Goal: Check status: Check status

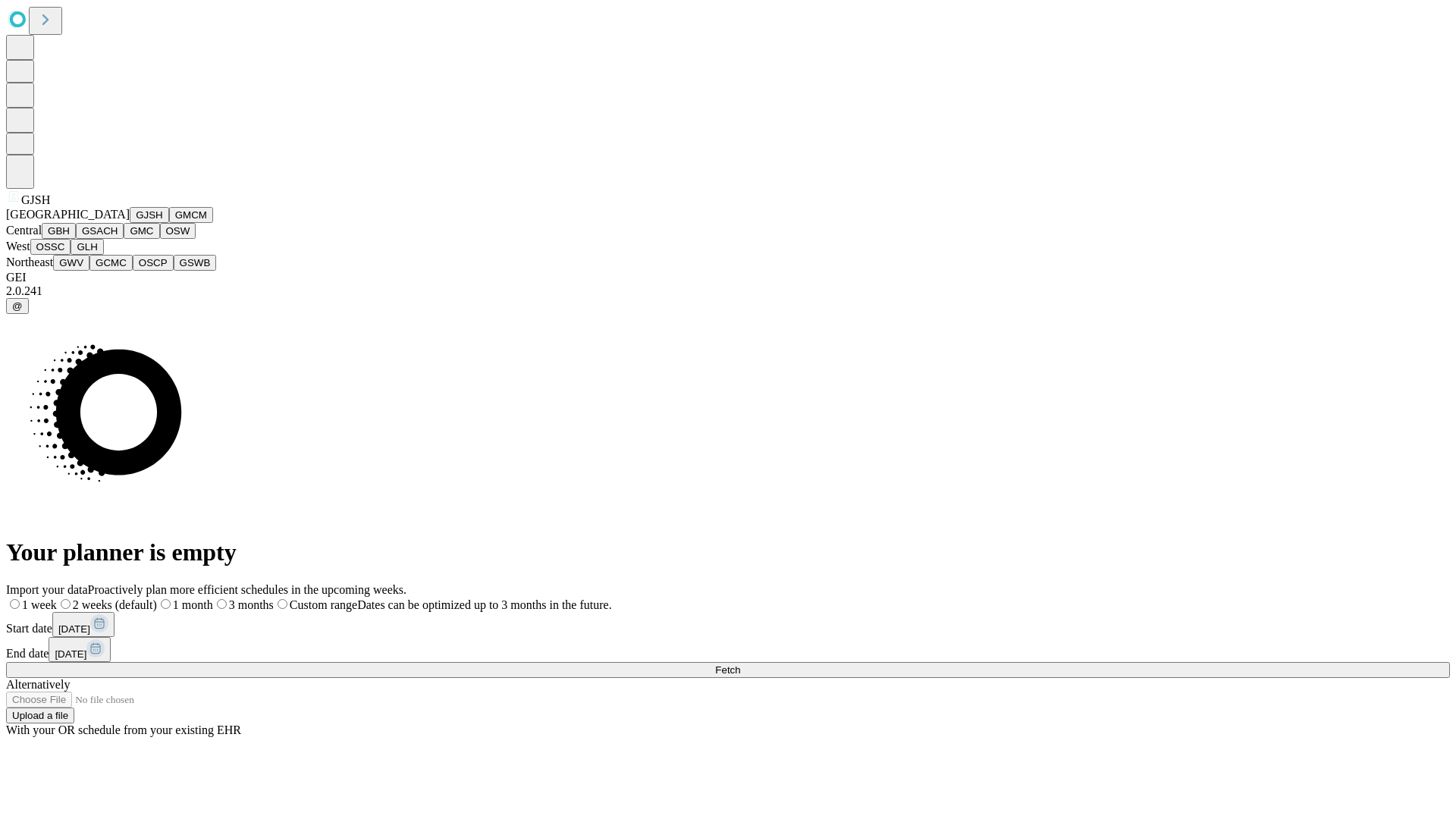
click at [130, 223] on button "GJSH" at bounding box center [149, 214] width 40 height 16
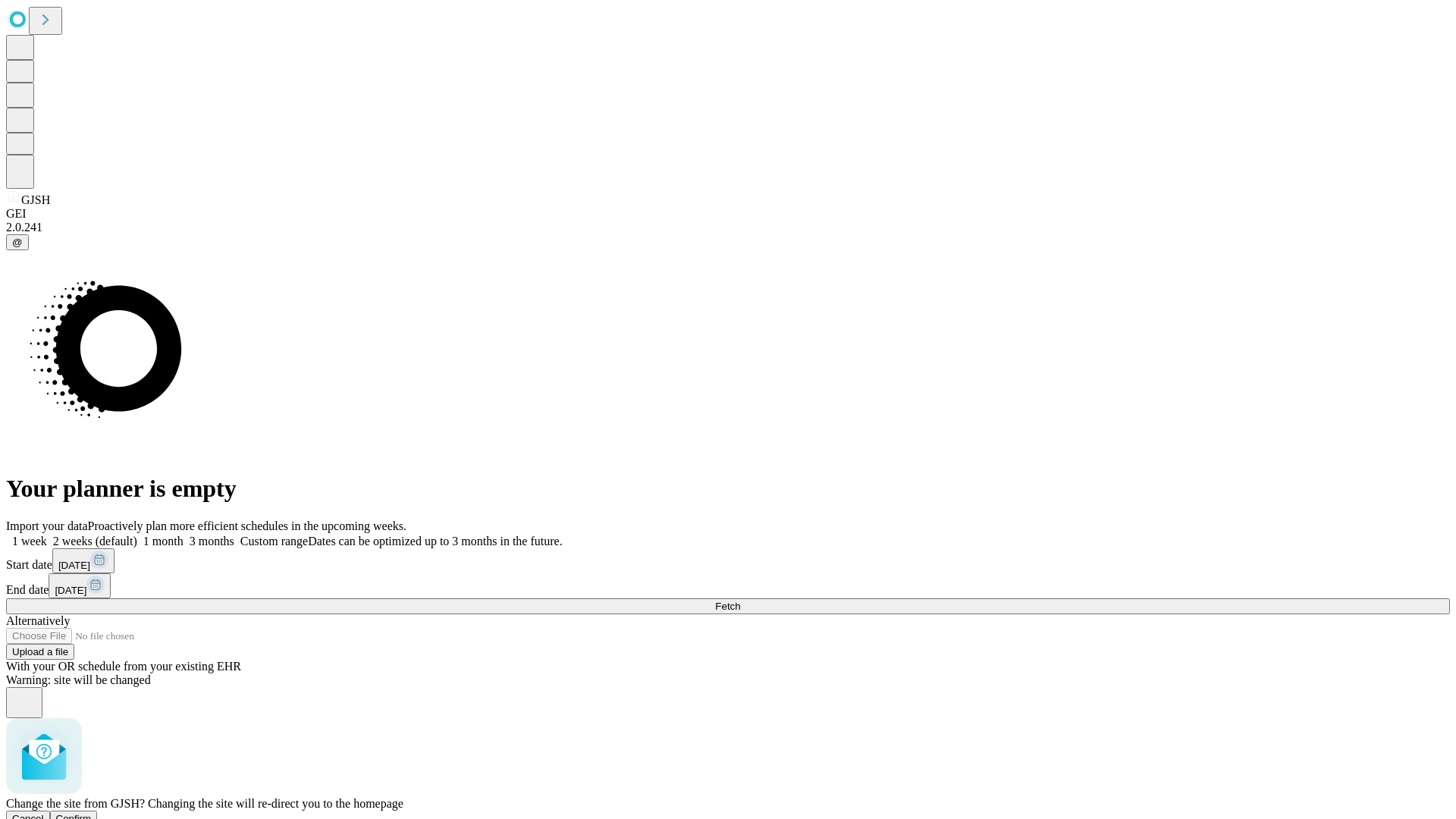
click at [92, 813] on span "Confirm" at bounding box center [73, 818] width 35 height 11
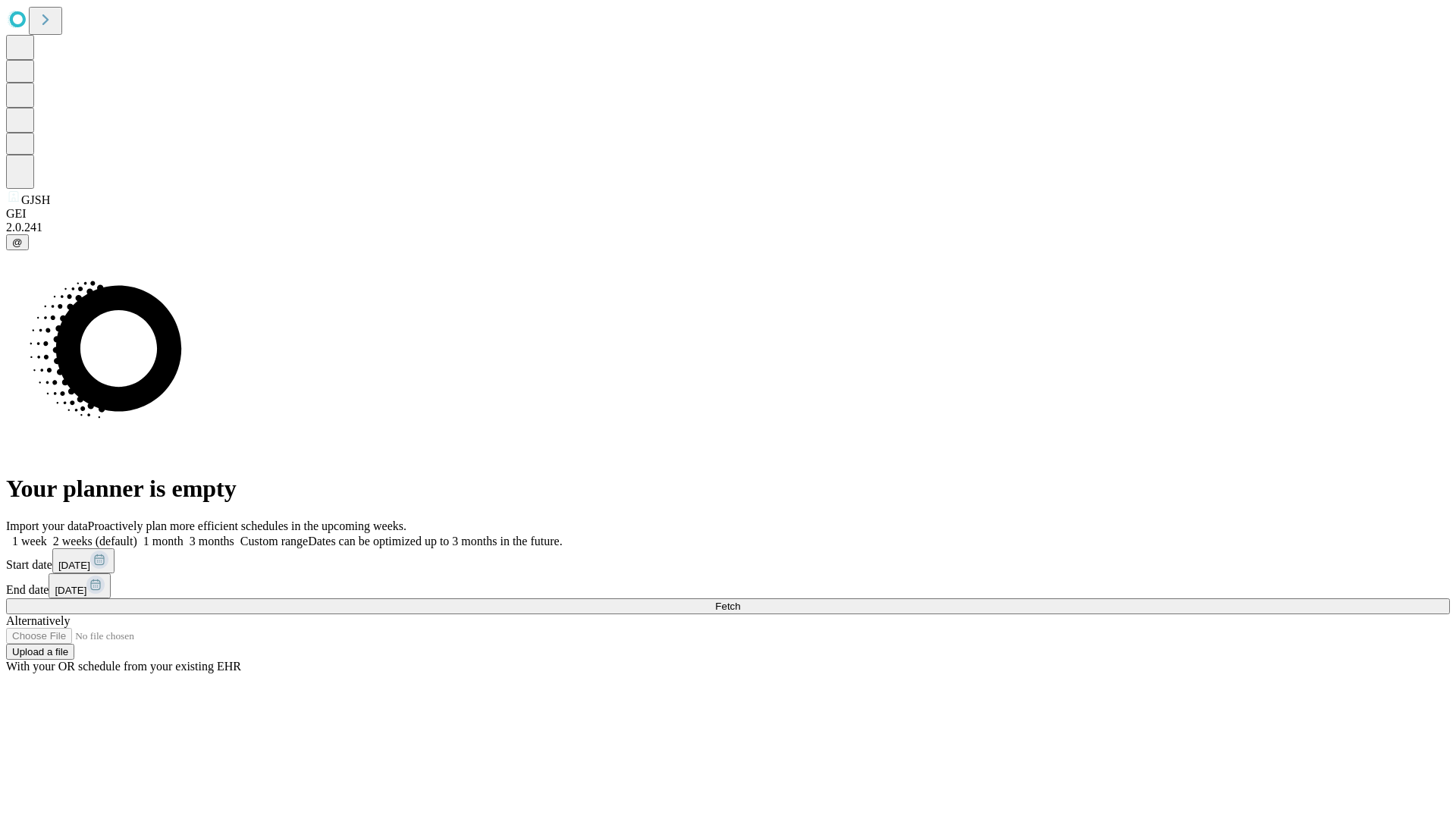
click at [184, 534] on label "1 month" at bounding box center [161, 541] width 46 height 13
click at [741, 600] on span "Fetch" at bounding box center [728, 606] width 25 height 11
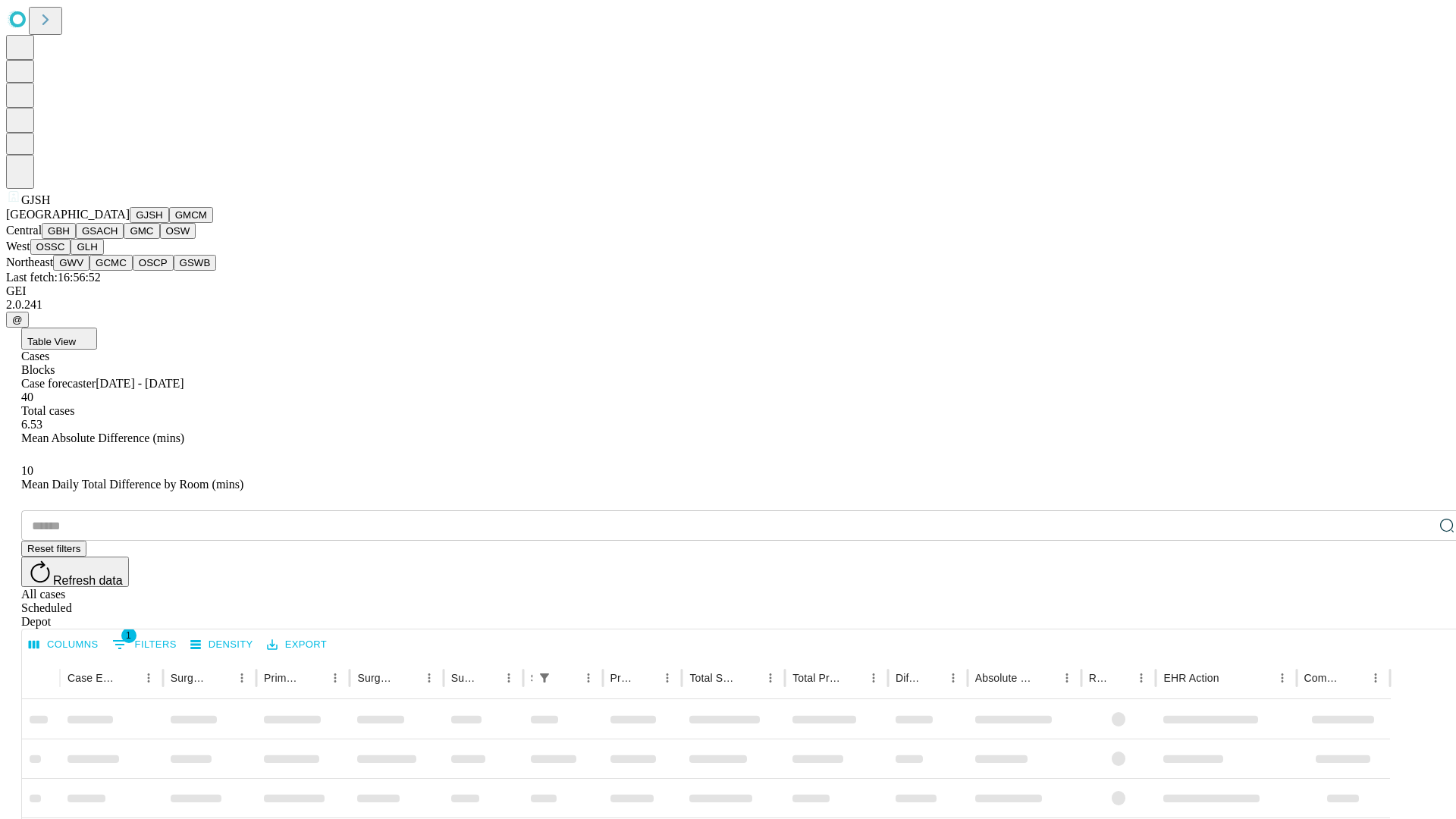
click at [169, 223] on button "GMCM" at bounding box center [190, 214] width 44 height 16
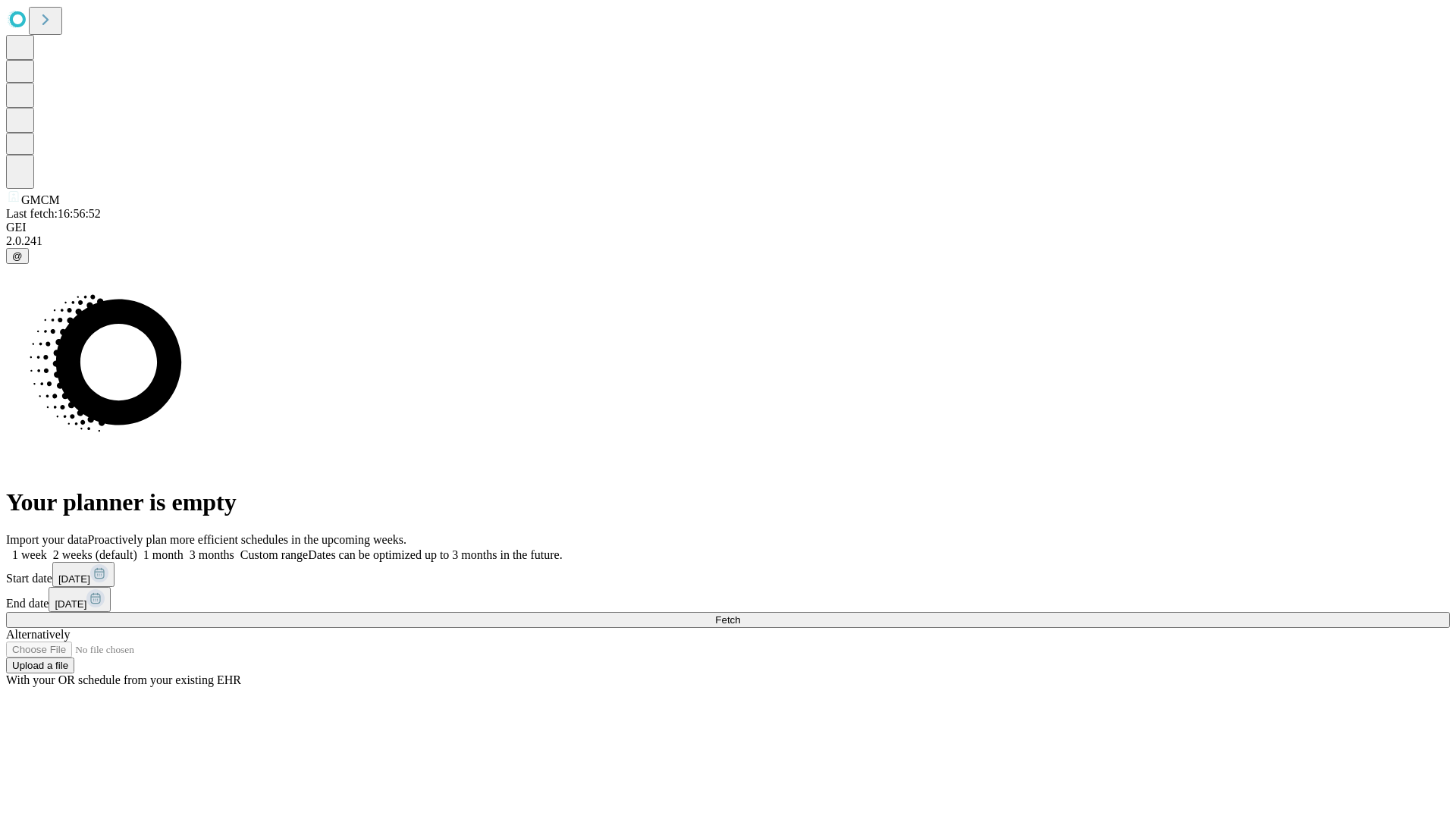
click at [184, 548] on label "1 month" at bounding box center [161, 555] width 46 height 13
click at [741, 614] on span "Fetch" at bounding box center [728, 620] width 25 height 11
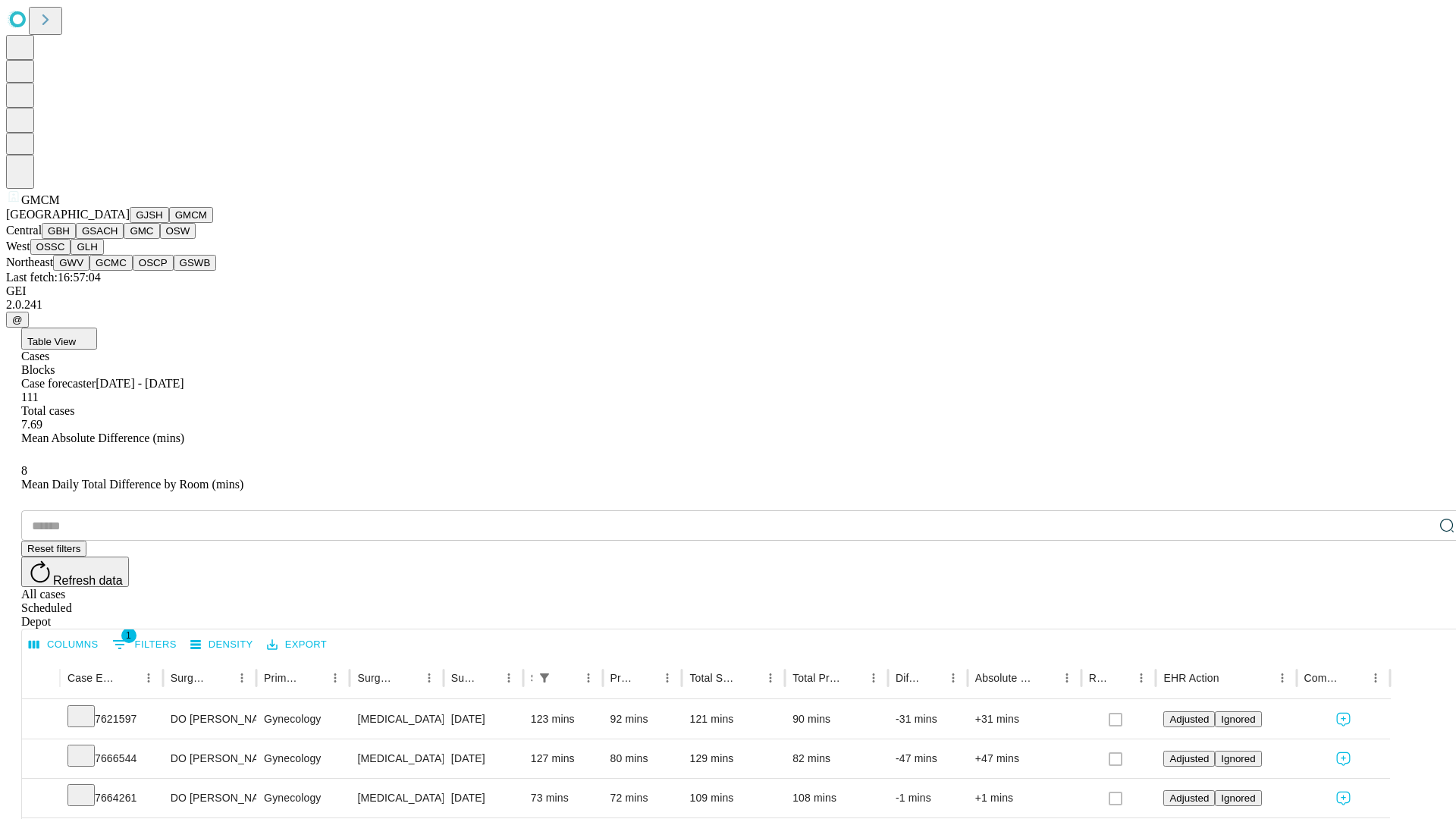
click at [76, 238] on button "GBH" at bounding box center [58, 230] width 34 height 16
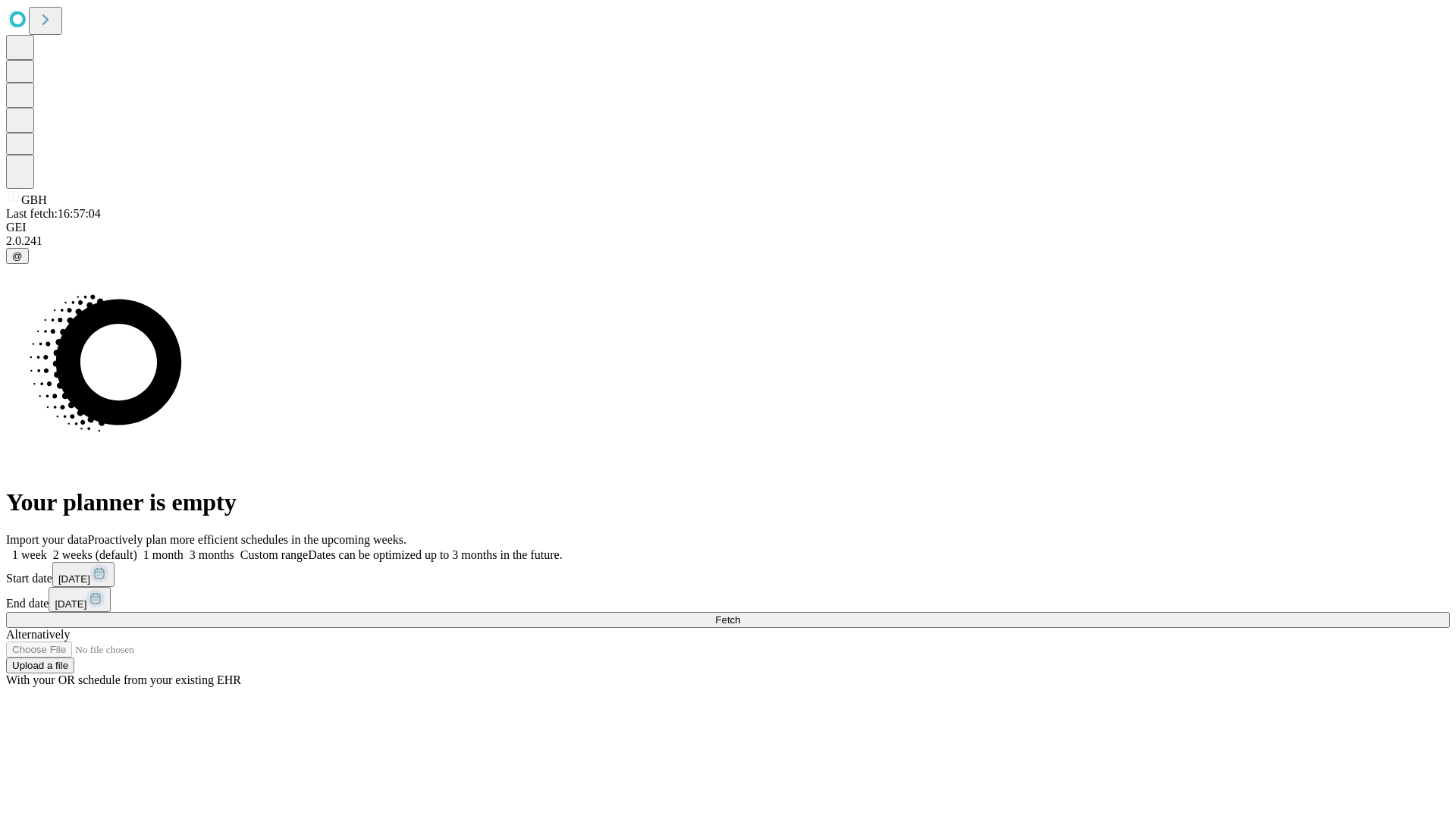
click at [184, 548] on label "1 month" at bounding box center [161, 555] width 46 height 13
click at [741, 614] on span "Fetch" at bounding box center [728, 620] width 25 height 11
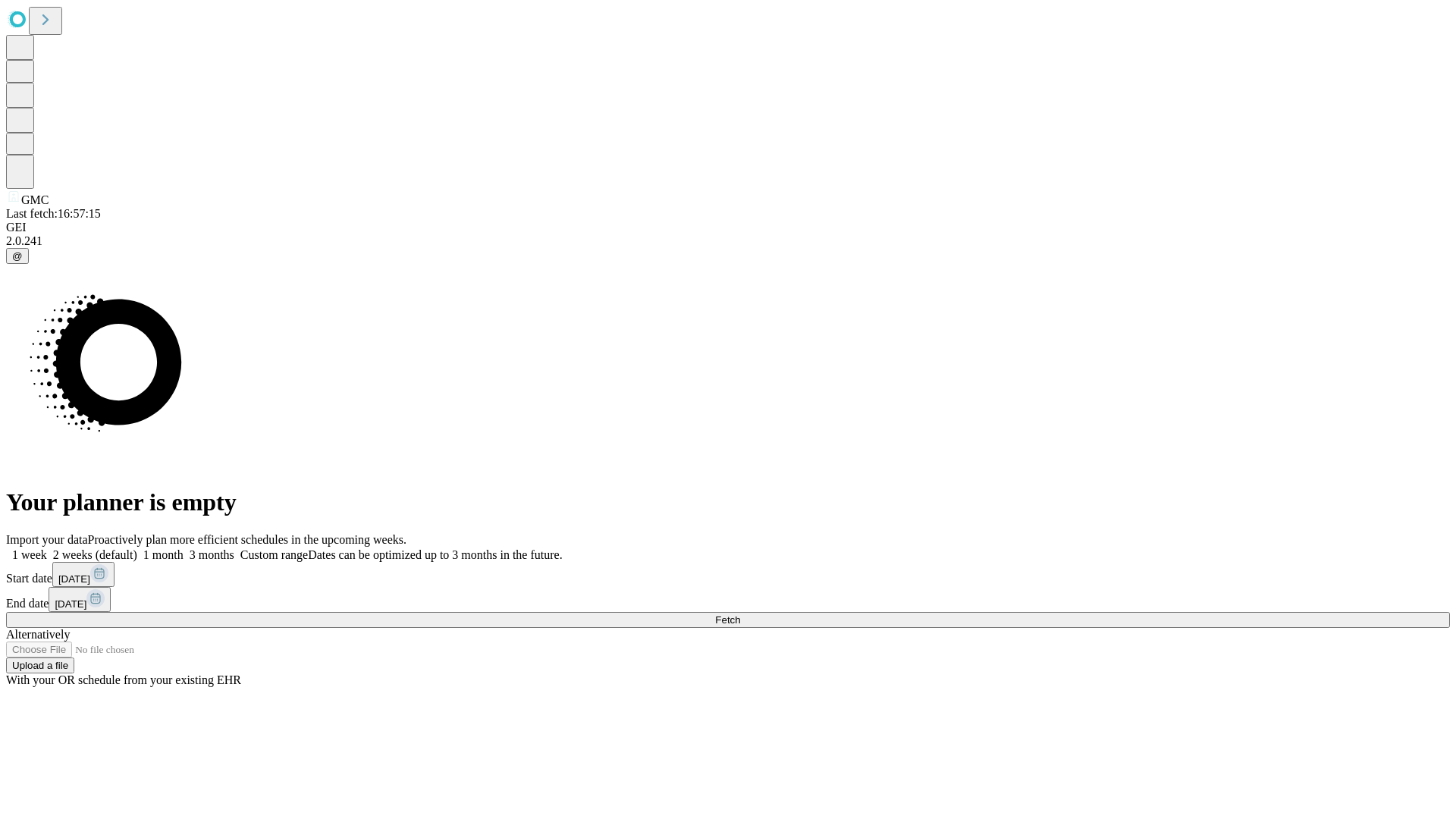
click at [184, 548] on label "1 month" at bounding box center [161, 555] width 46 height 13
click at [741, 614] on span "Fetch" at bounding box center [728, 620] width 25 height 11
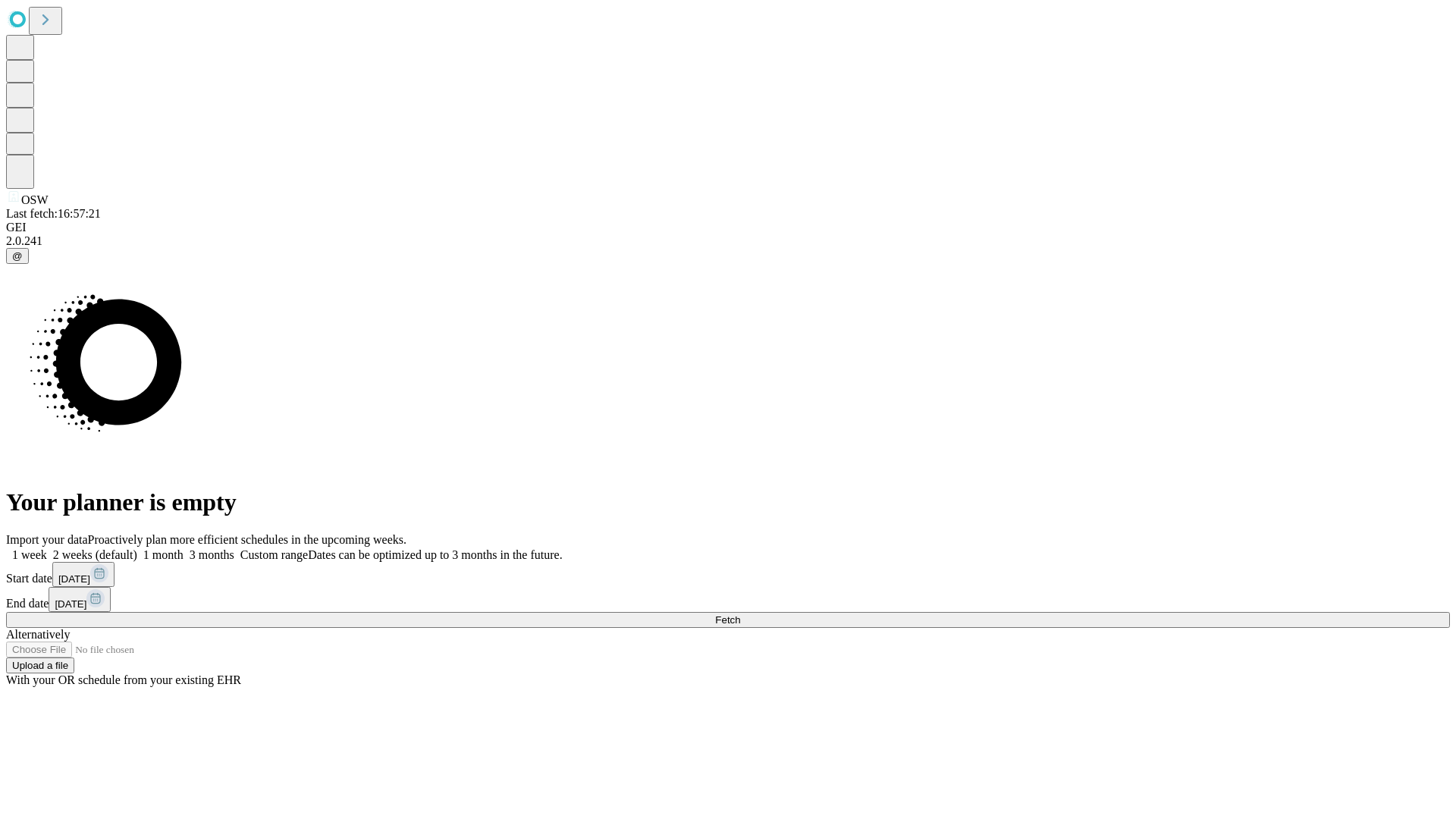
click at [741, 614] on span "Fetch" at bounding box center [728, 620] width 25 height 11
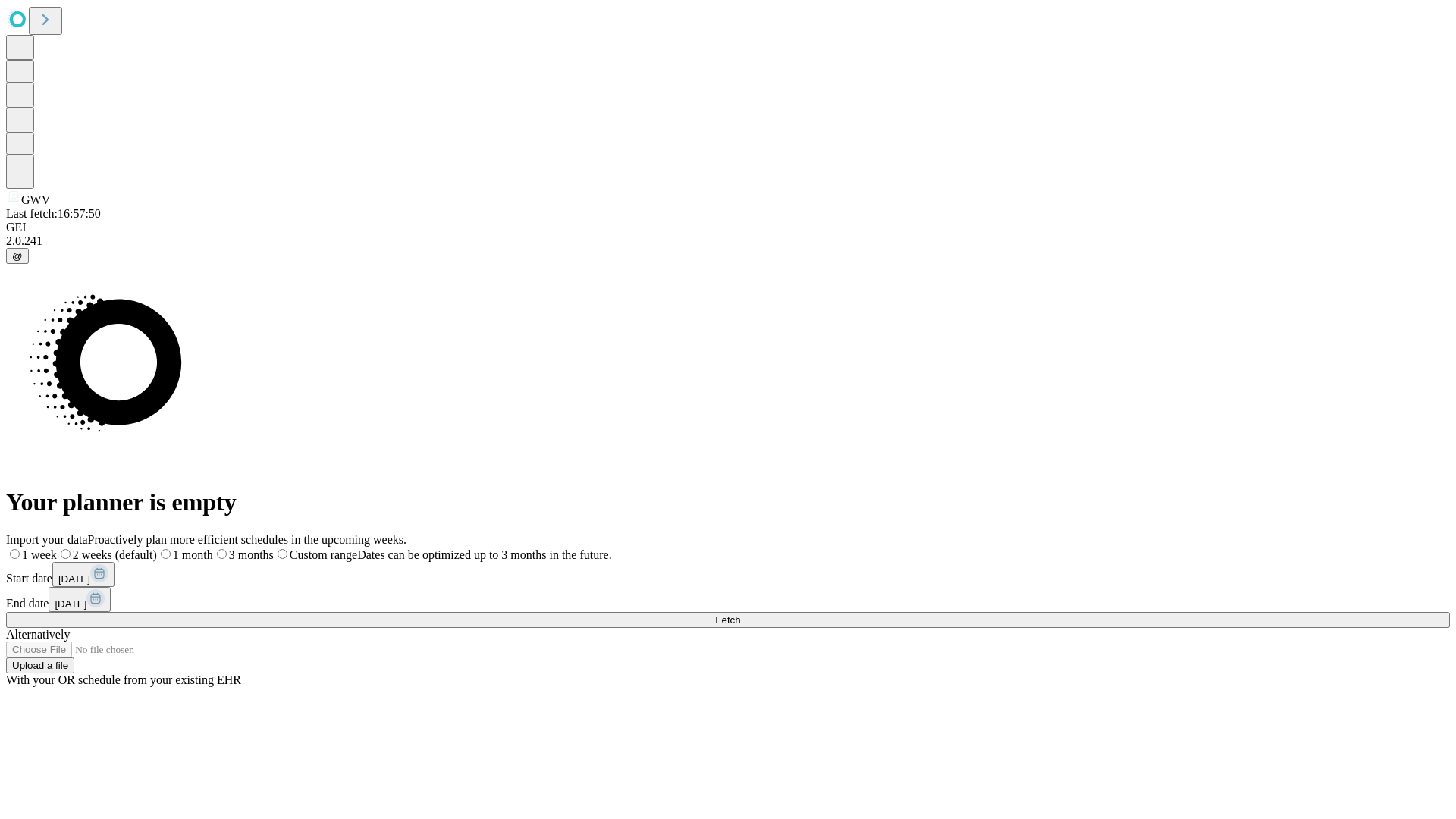
click at [213, 548] on label "1 month" at bounding box center [185, 555] width 56 height 13
click at [741, 614] on span "Fetch" at bounding box center [728, 620] width 25 height 11
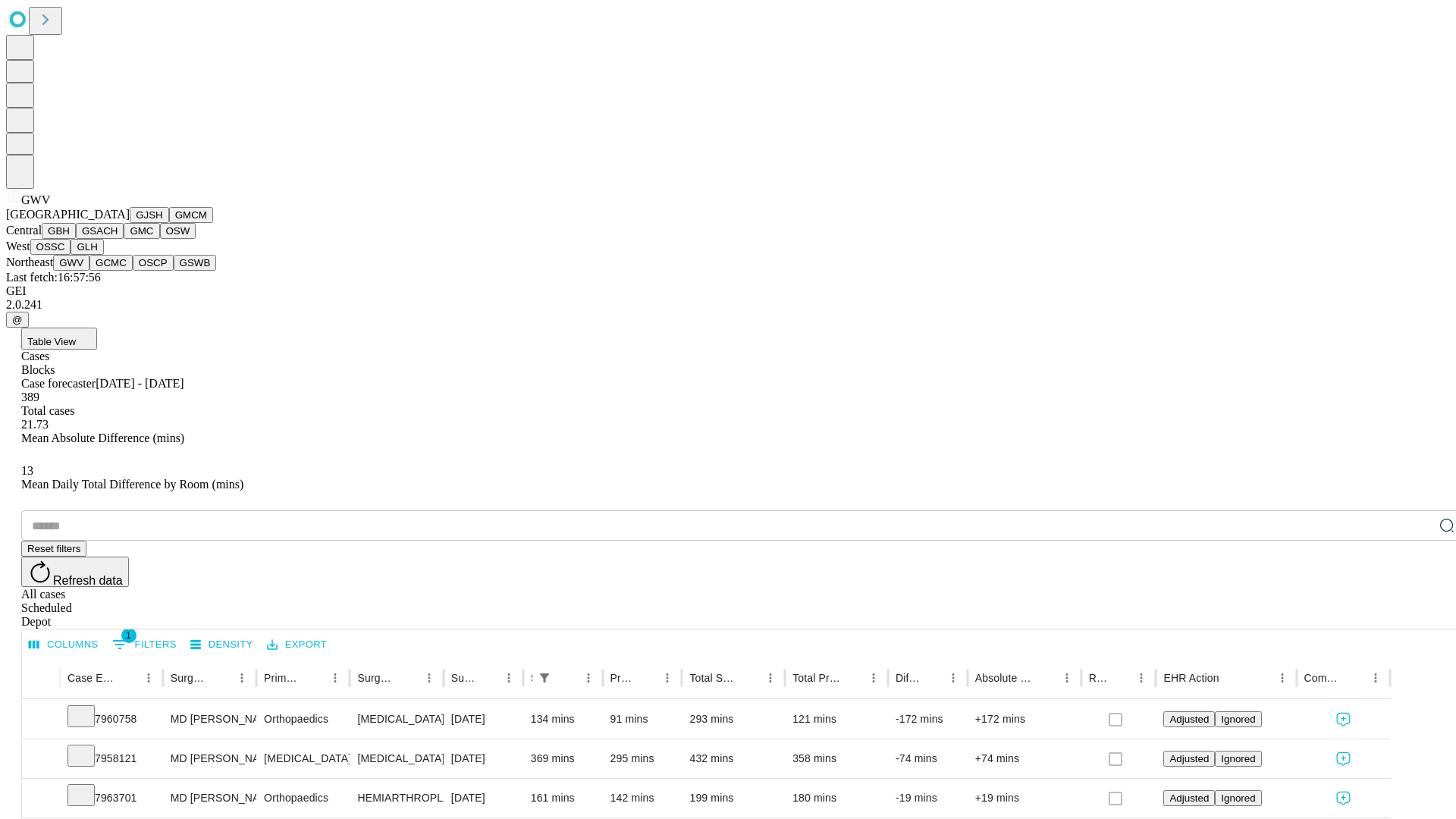
click at [118, 271] on button "GCMC" at bounding box center [110, 262] width 44 height 16
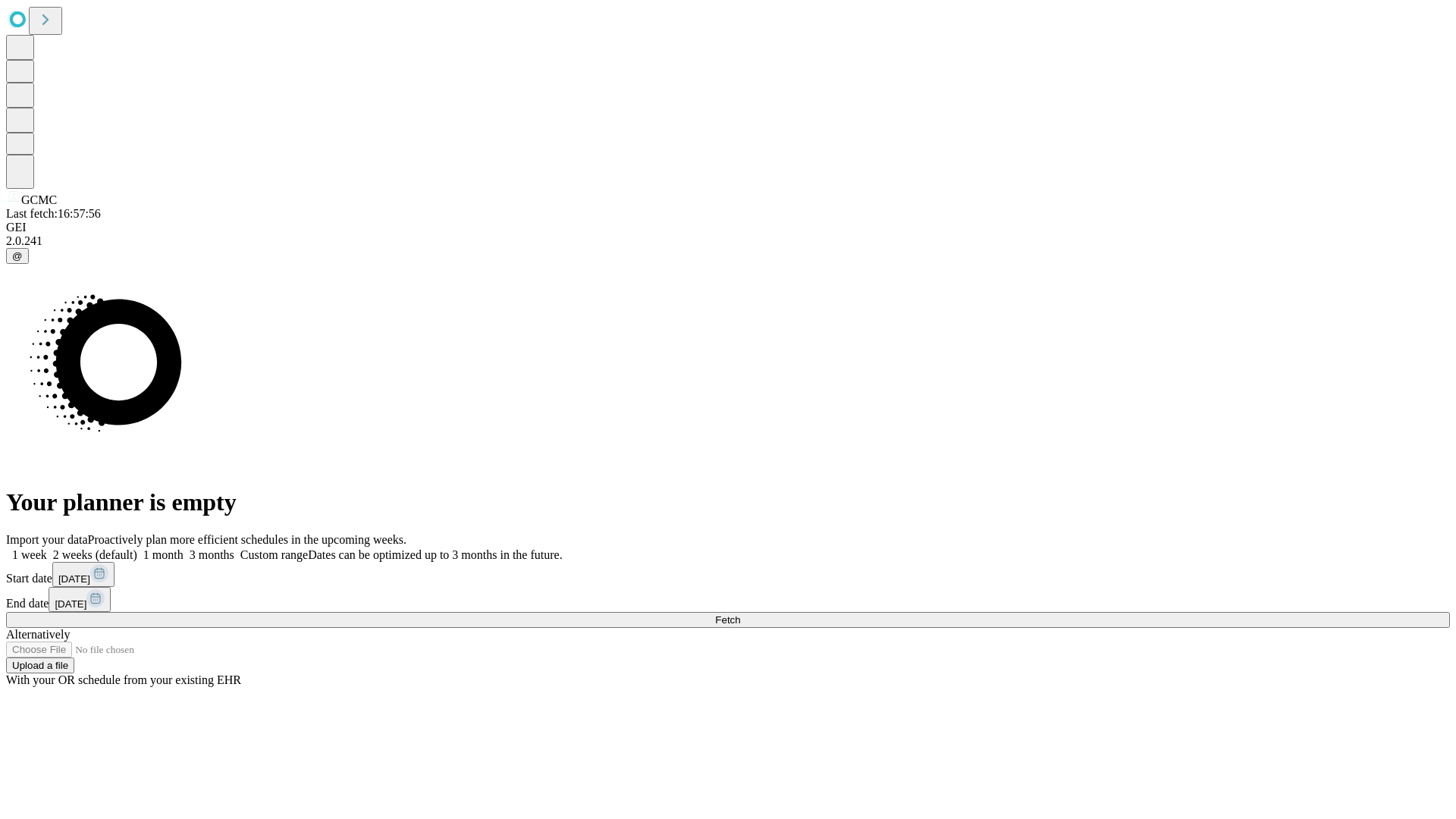
click at [184, 548] on label "1 month" at bounding box center [161, 555] width 46 height 13
click at [741, 614] on span "Fetch" at bounding box center [728, 620] width 25 height 11
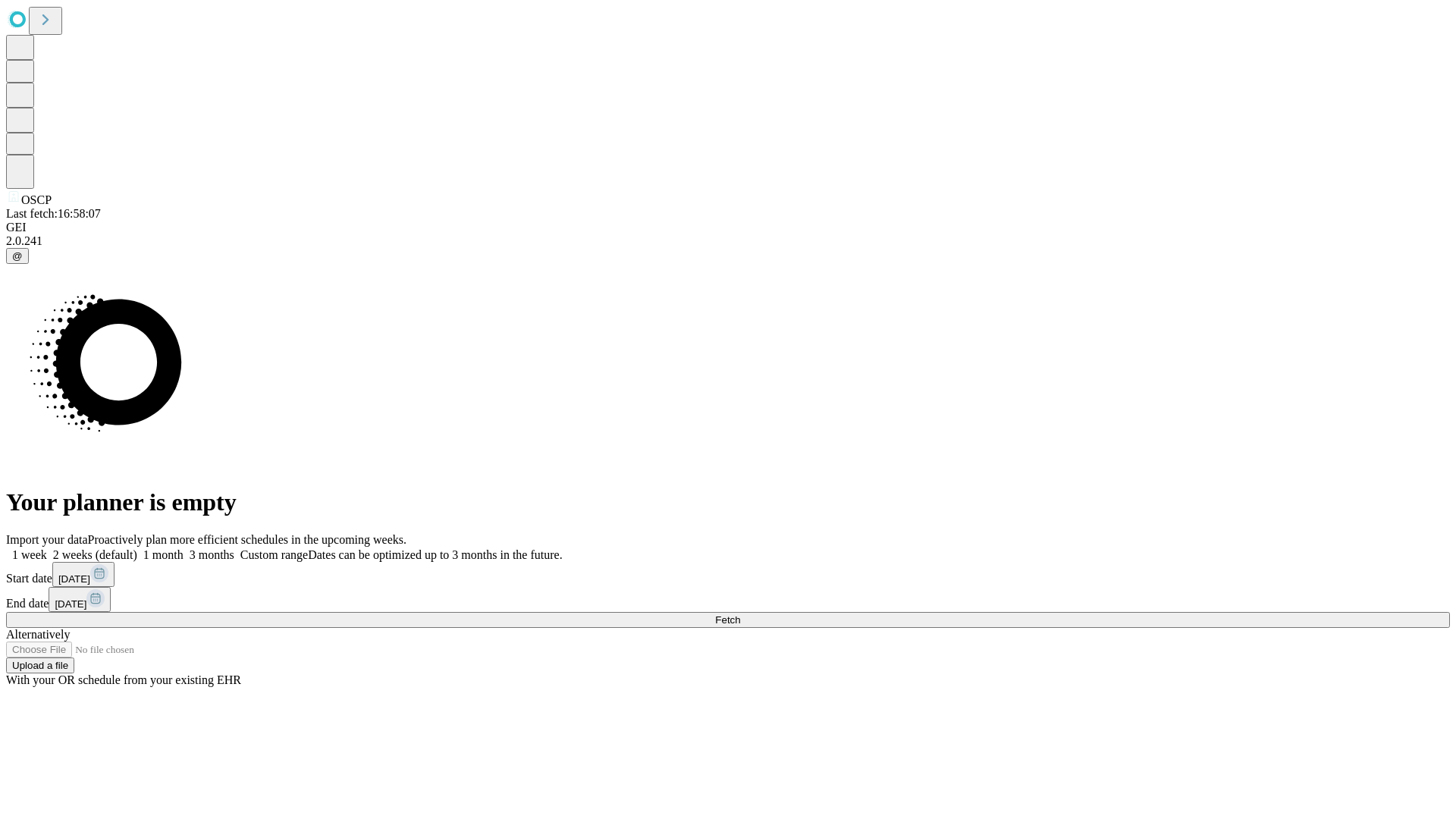
click at [184, 548] on label "1 month" at bounding box center [161, 555] width 46 height 13
click at [741, 614] on span "Fetch" at bounding box center [728, 620] width 25 height 11
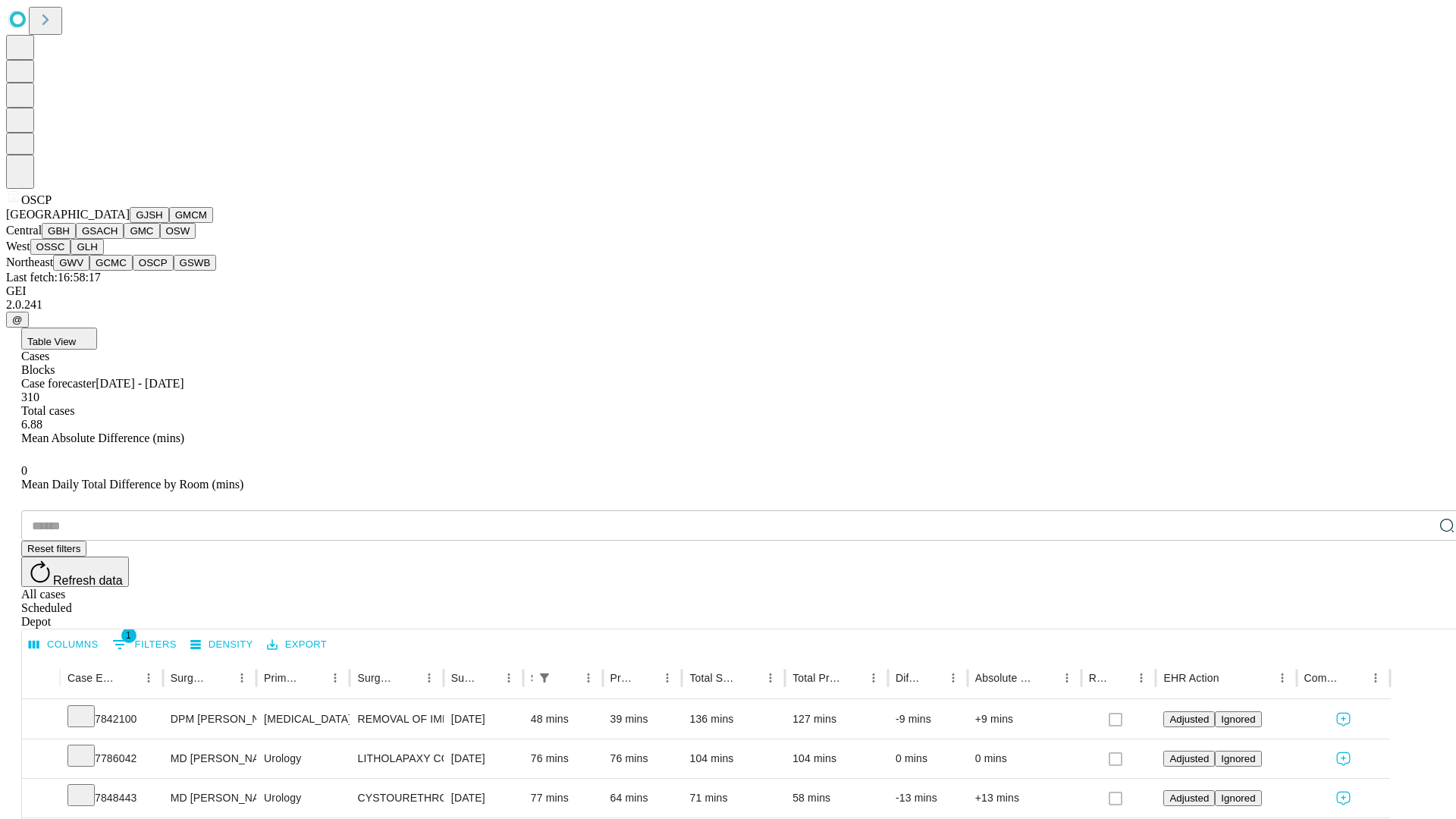
click at [174, 271] on button "GSWB" at bounding box center [195, 262] width 44 height 16
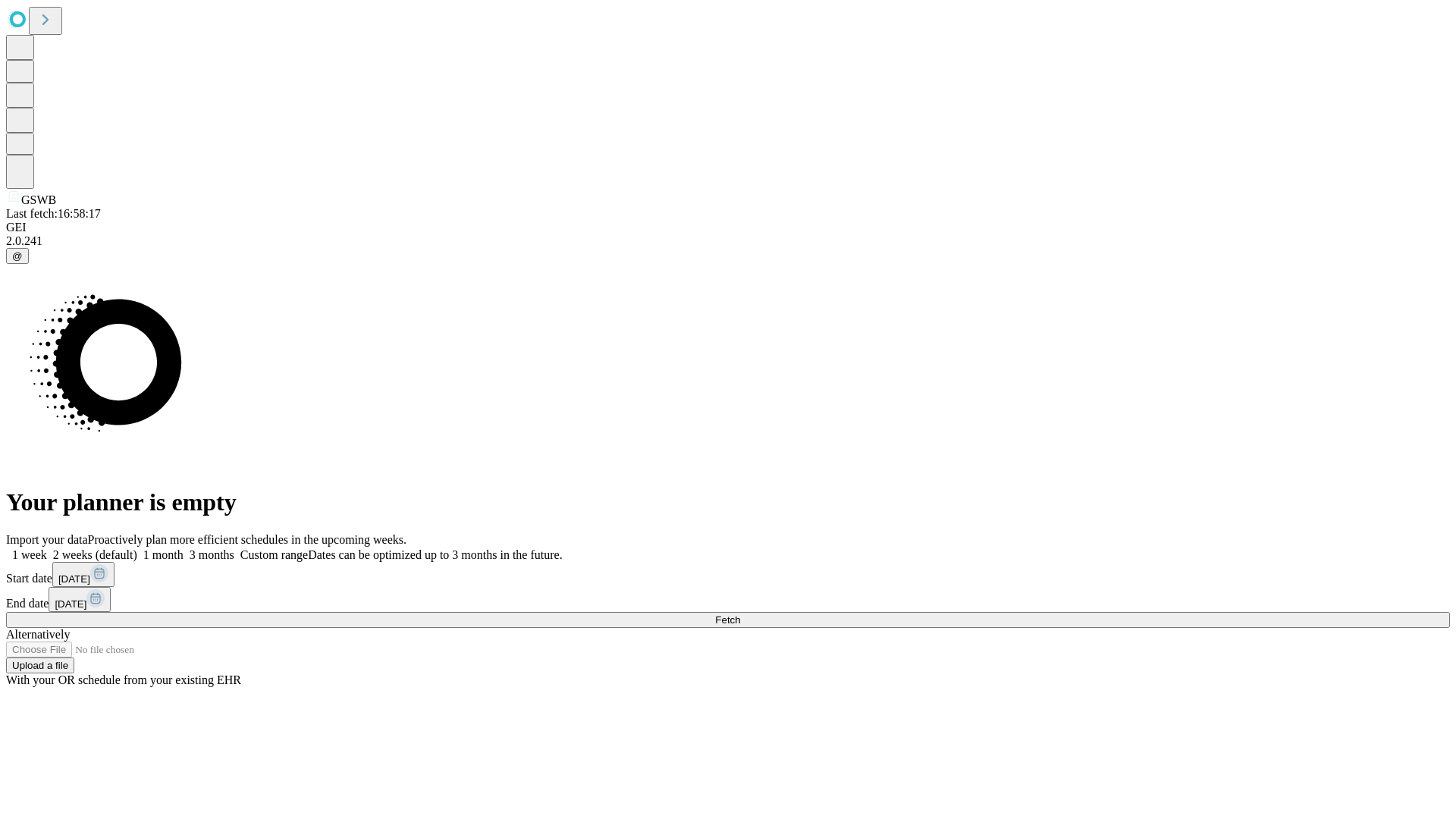
click at [184, 548] on label "1 month" at bounding box center [161, 555] width 46 height 13
click at [741, 614] on span "Fetch" at bounding box center [728, 620] width 25 height 11
